Goal: Transaction & Acquisition: Purchase product/service

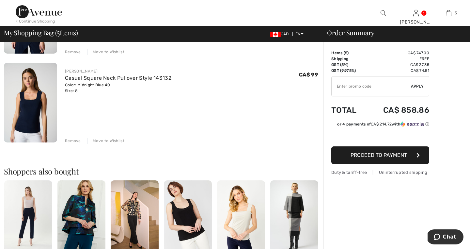
scroll to position [389, 0]
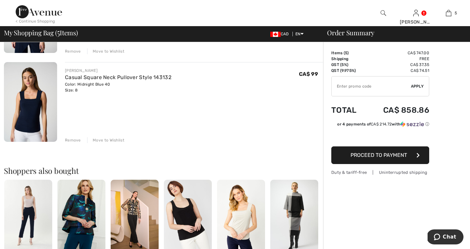
click at [76, 140] on div "Remove" at bounding box center [73, 140] width 16 height 6
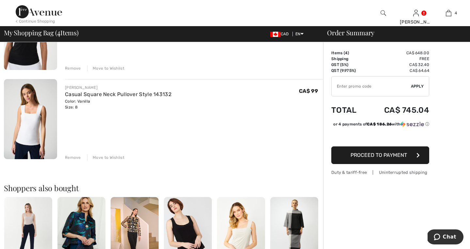
scroll to position [280, 0]
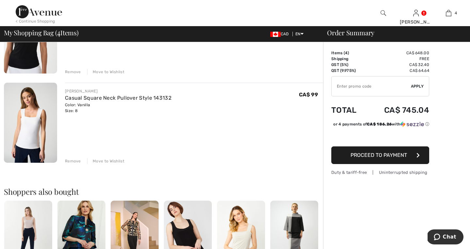
click at [73, 161] on div "Remove" at bounding box center [73, 161] width 16 height 6
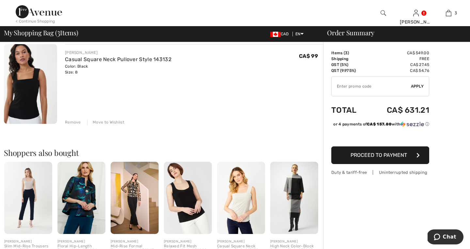
scroll to position [229, 0]
click at [133, 204] on img at bounding box center [135, 198] width 48 height 72
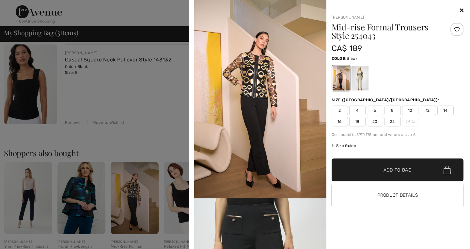
click at [268, 109] on img at bounding box center [260, 99] width 132 height 198
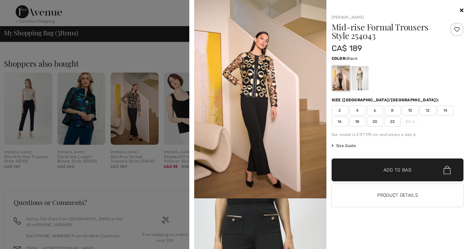
scroll to position [321, 0]
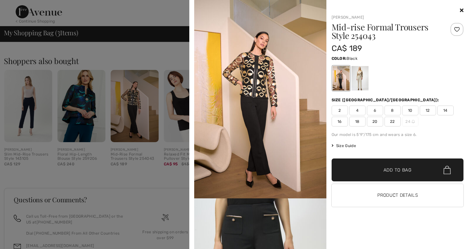
click at [375, 192] on button "Product Details" at bounding box center [398, 195] width 132 height 23
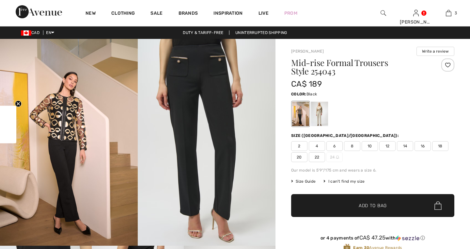
checkbox input "true"
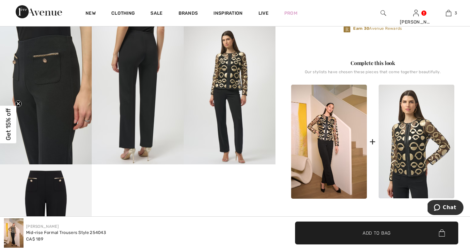
click at [409, 139] on img at bounding box center [417, 142] width 76 height 114
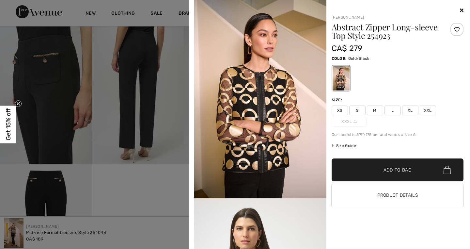
click at [381, 194] on button "Product Details" at bounding box center [398, 195] width 132 height 23
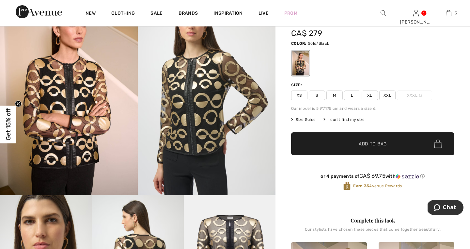
scroll to position [50, 0]
click at [350, 100] on span "L" at bounding box center [352, 96] width 16 height 10
click at [365, 143] on span "Add to Bag" at bounding box center [373, 144] width 28 height 7
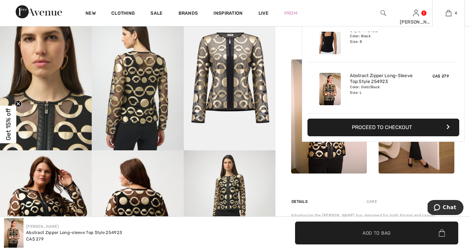
scroll to position [234, 0]
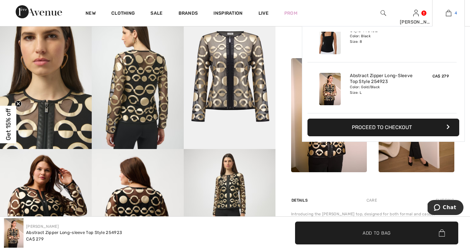
click at [449, 14] on img at bounding box center [449, 13] width 6 height 8
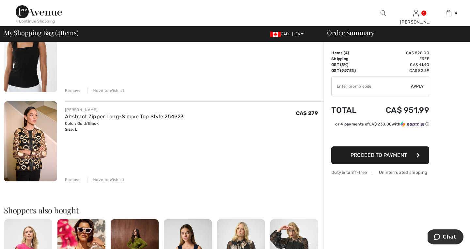
scroll to position [261, 0]
click at [71, 180] on div "Remove" at bounding box center [73, 179] width 16 height 6
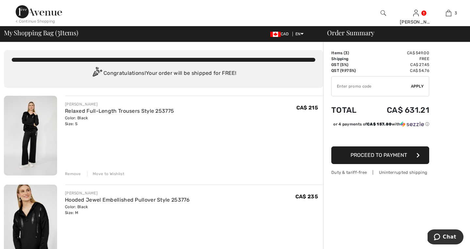
scroll to position [0, 0]
click at [365, 155] on span "Proceed to Payment" at bounding box center [379, 155] width 56 height 6
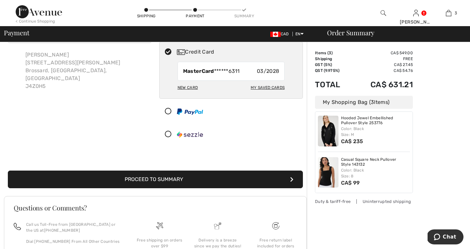
scroll to position [48, 0]
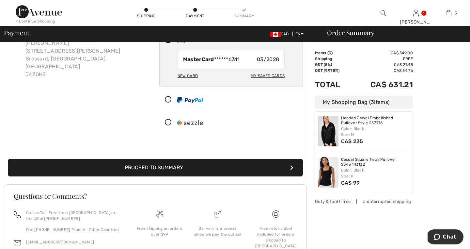
click at [170, 167] on button "Proceed to Summary" at bounding box center [155, 168] width 295 height 18
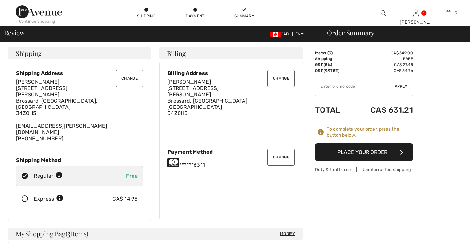
checkbox input "true"
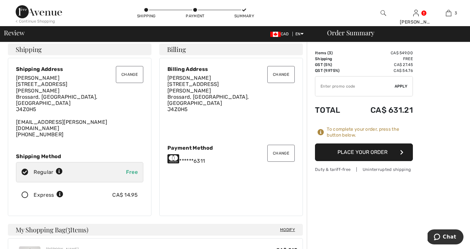
scroll to position [5, 0]
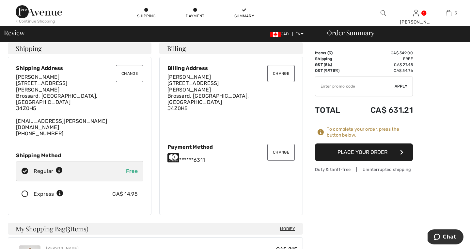
click at [342, 85] on input "TEXT" at bounding box center [354, 86] width 79 height 20
type input "GC005058897"
click at [402, 88] on span "Apply" at bounding box center [401, 86] width 13 height 6
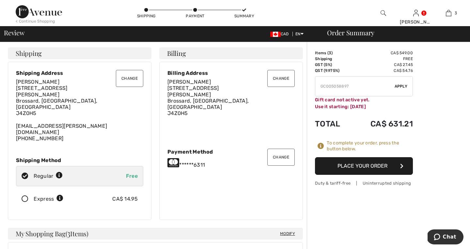
scroll to position [0, 0]
